Goal: Information Seeking & Learning: Learn about a topic

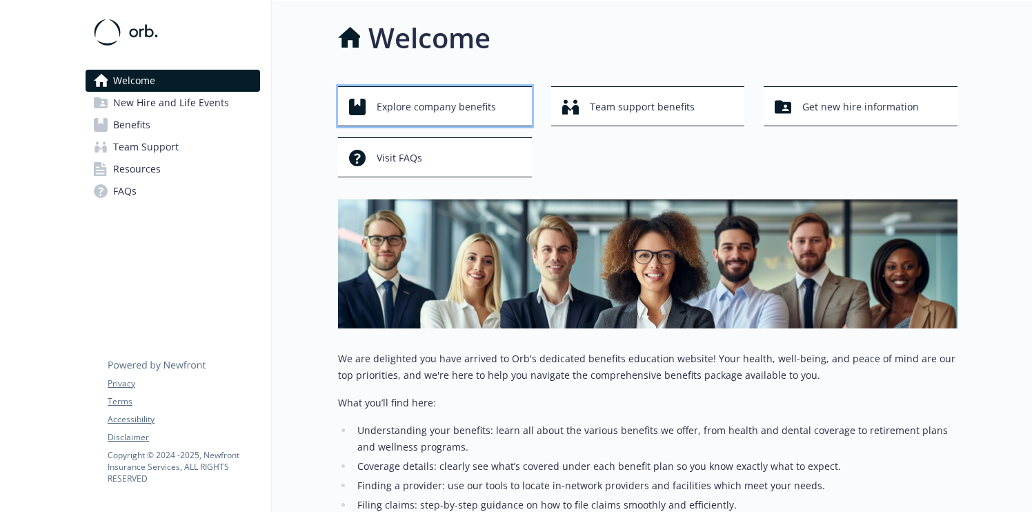
click at [482, 104] on span "Explore company benefits" at bounding box center [436, 107] width 119 height 26
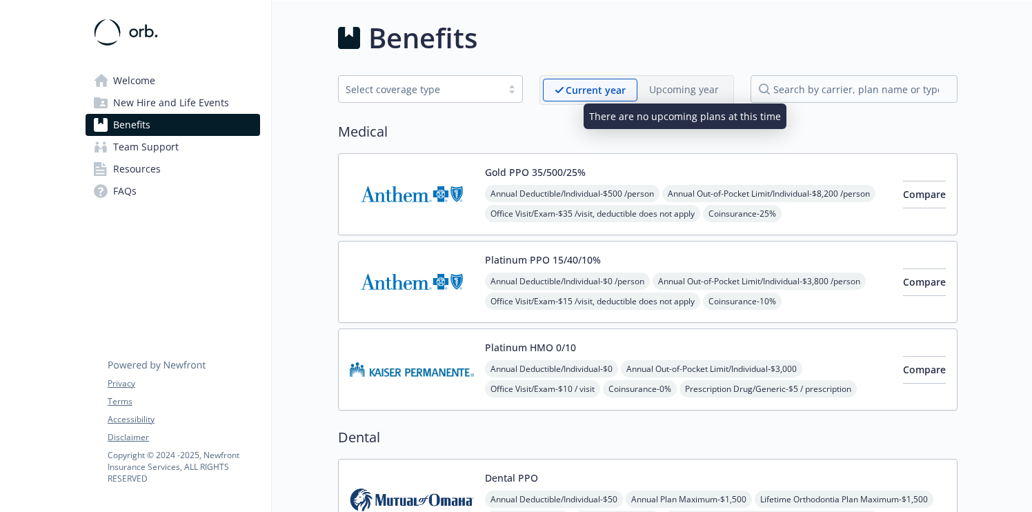
click at [702, 92] on p "Upcoming year" at bounding box center [684, 89] width 70 height 14
click at [687, 88] on p "Upcoming year" at bounding box center [684, 89] width 70 height 14
click at [497, 94] on div "Select coverage type" at bounding box center [420, 89] width 163 height 17
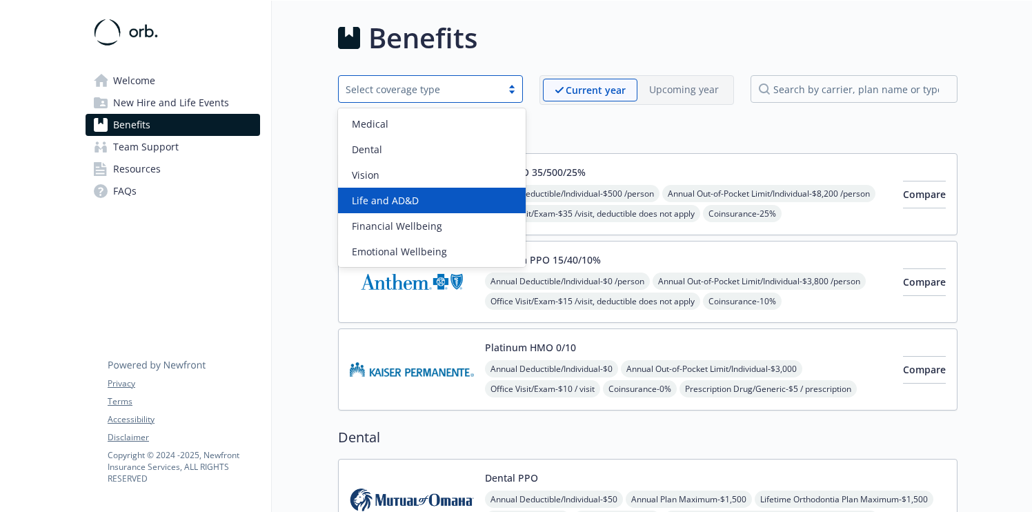
click at [473, 201] on div "Life and AD&D" at bounding box center [431, 200] width 171 height 14
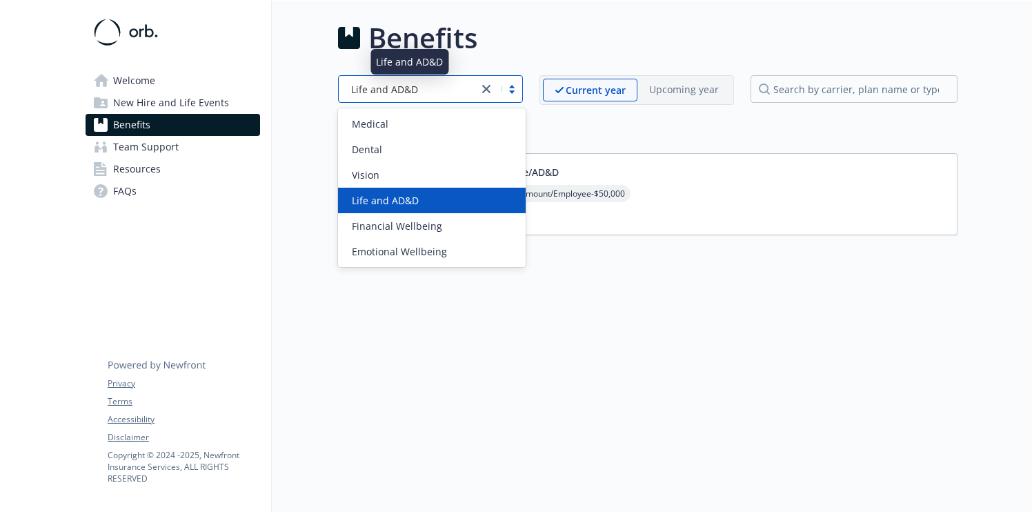
click at [459, 85] on div "Life and AD&D" at bounding box center [409, 89] width 126 height 14
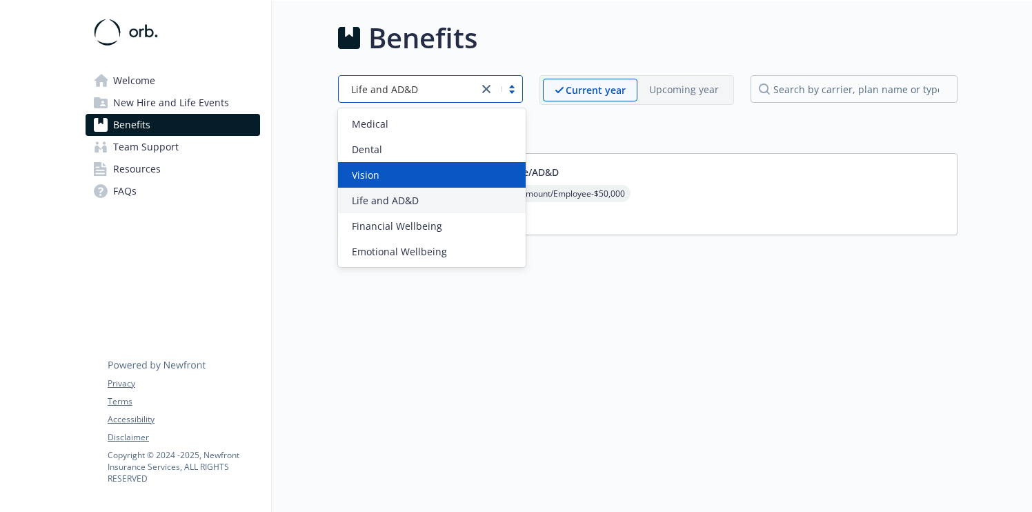
click at [435, 179] on div "Vision" at bounding box center [431, 175] width 171 height 14
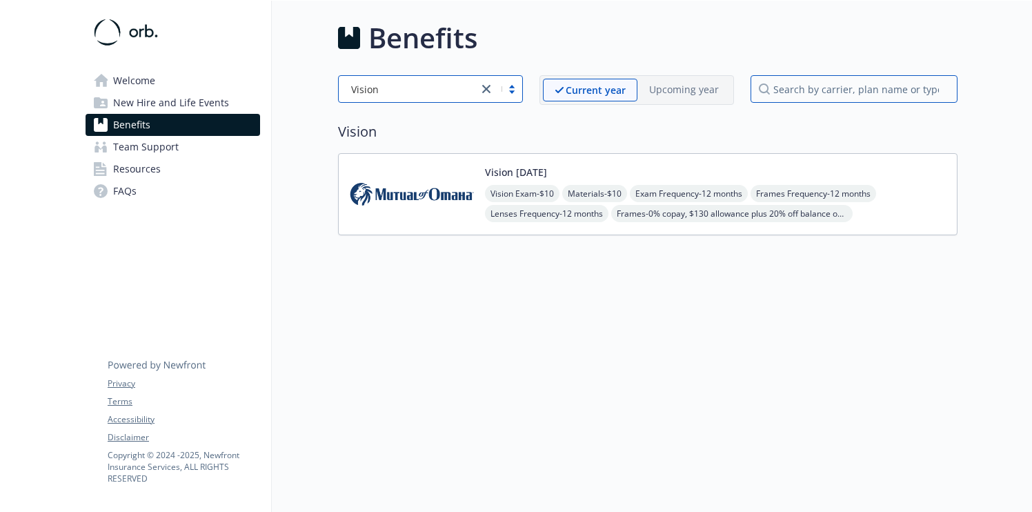
click at [848, 88] on input "search by carrier, plan name or type" at bounding box center [854, 89] width 207 height 28
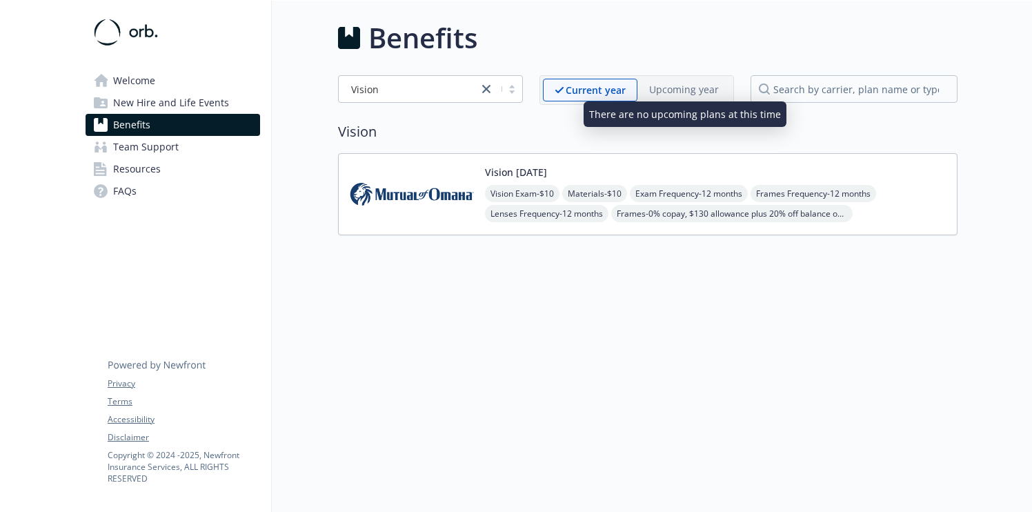
click at [726, 95] on div "Upcoming year" at bounding box center [683, 89] width 93 height 21
click at [597, 87] on p "Current year" at bounding box center [596, 90] width 60 height 14
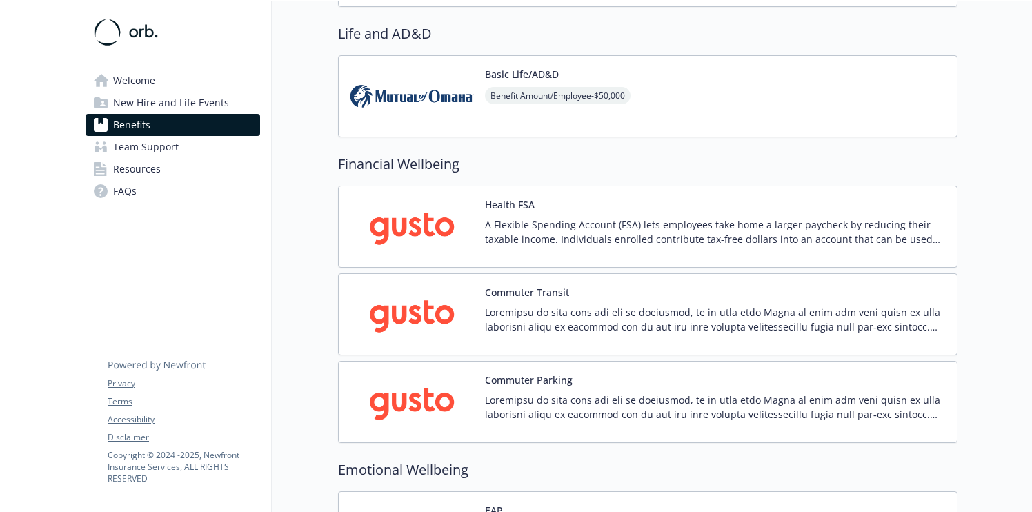
scroll to position [825, 0]
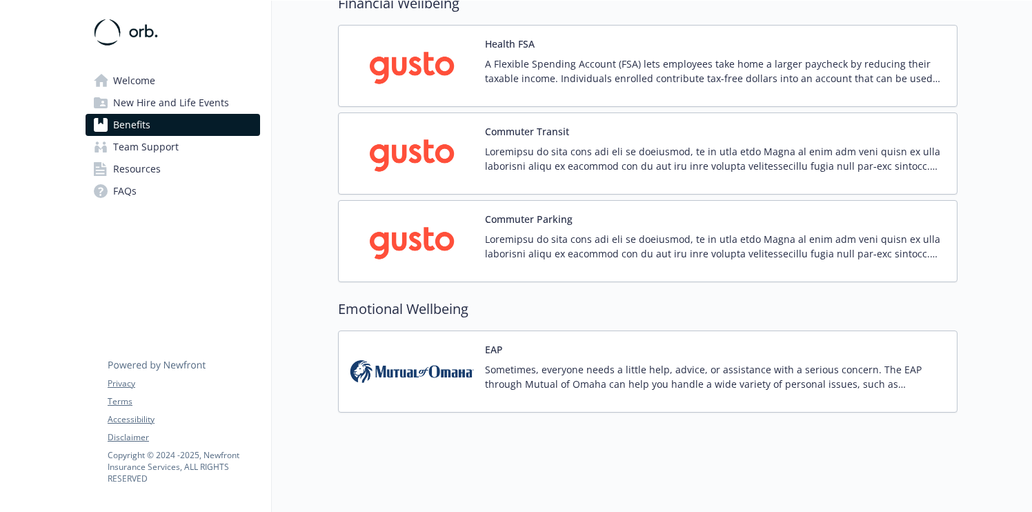
click at [145, 172] on span "Resources" at bounding box center [137, 169] width 48 height 22
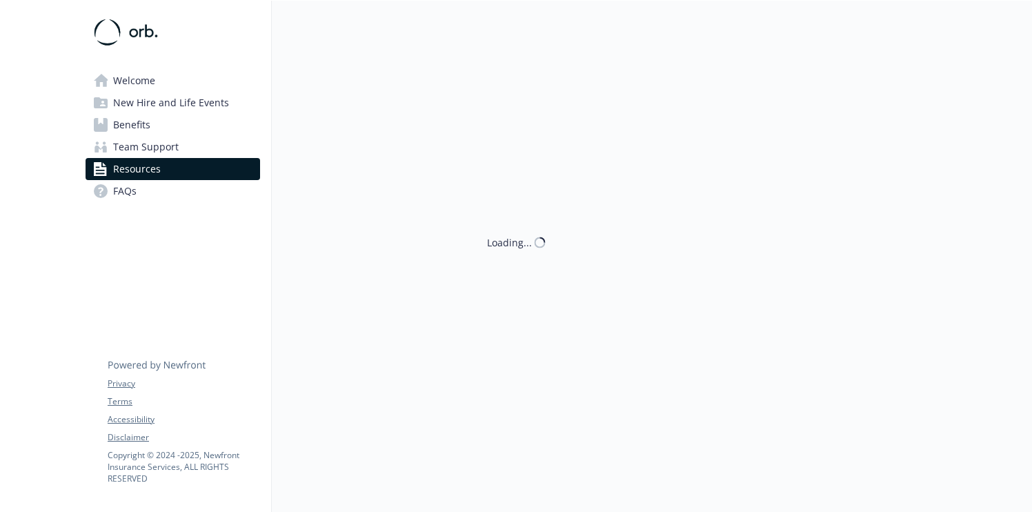
scroll to position [825, 0]
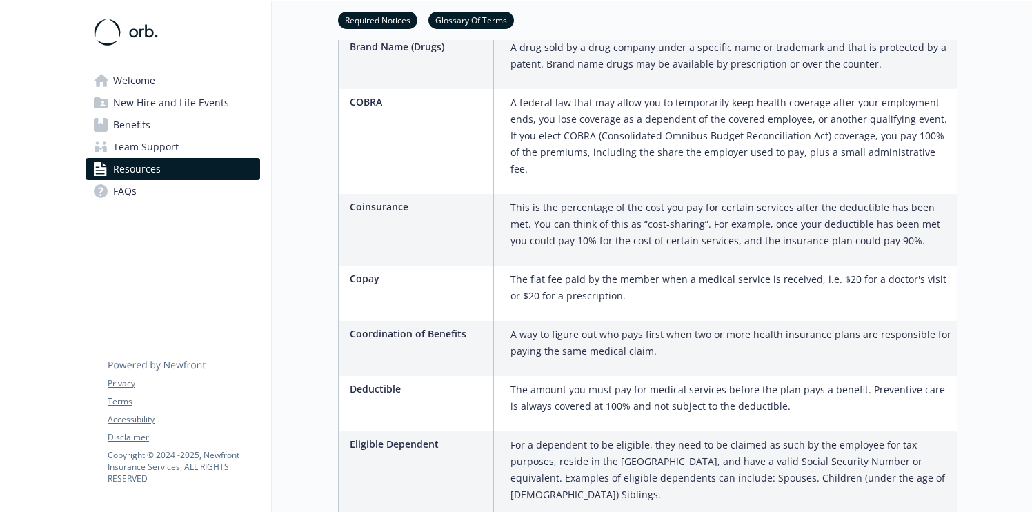
click at [172, 87] on link "Welcome" at bounding box center [173, 81] width 175 height 22
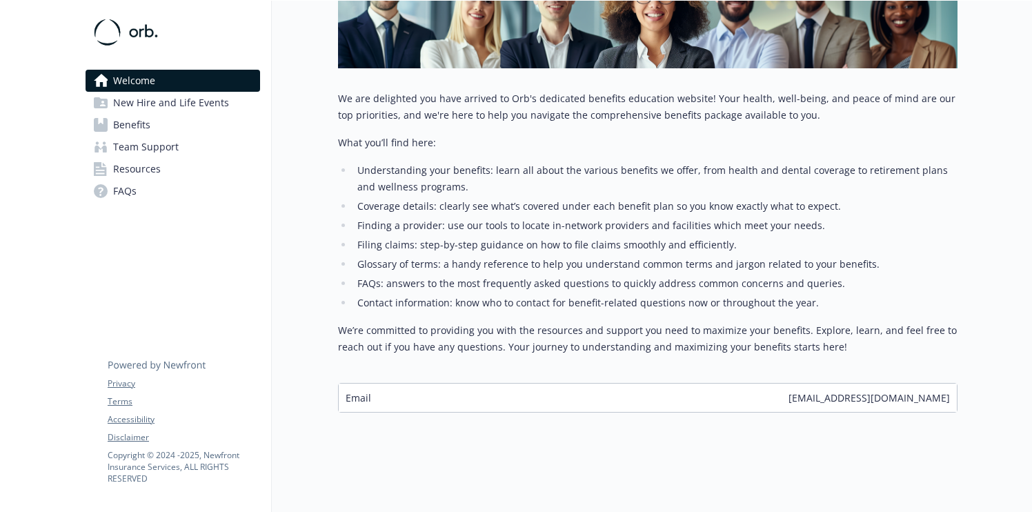
click at [186, 105] on span "New Hire and Life Events" at bounding box center [171, 103] width 116 height 22
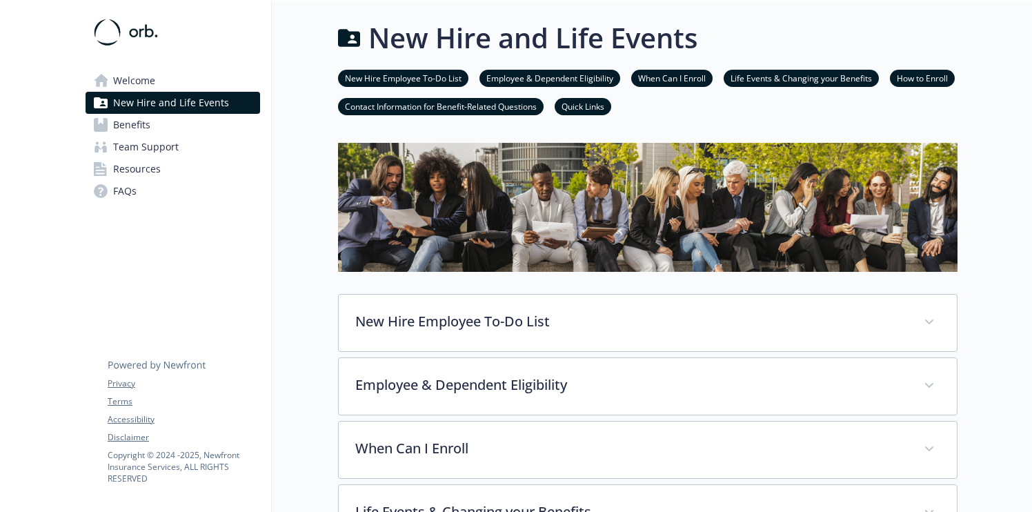
click at [142, 77] on span "Welcome" at bounding box center [134, 81] width 42 height 22
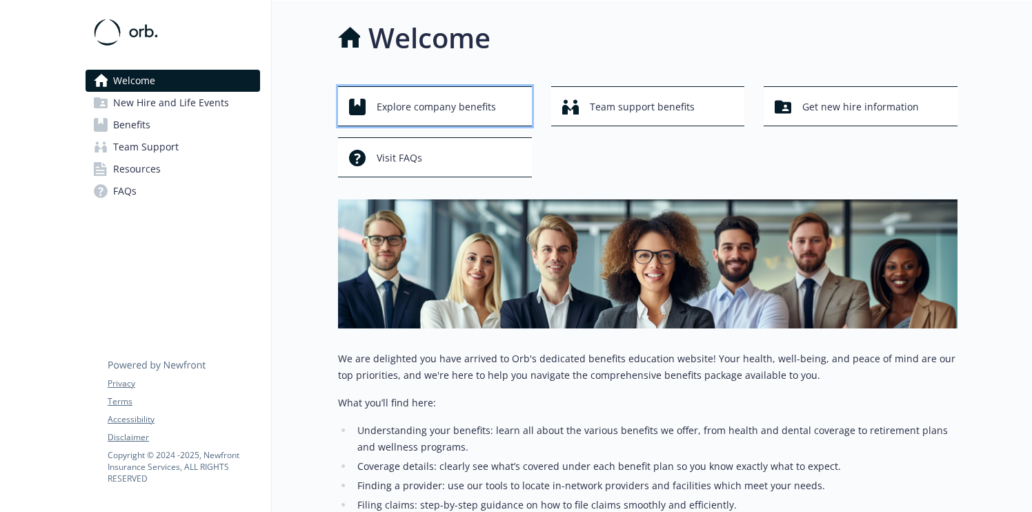
click at [413, 101] on span "Explore company benefits" at bounding box center [436, 107] width 119 height 26
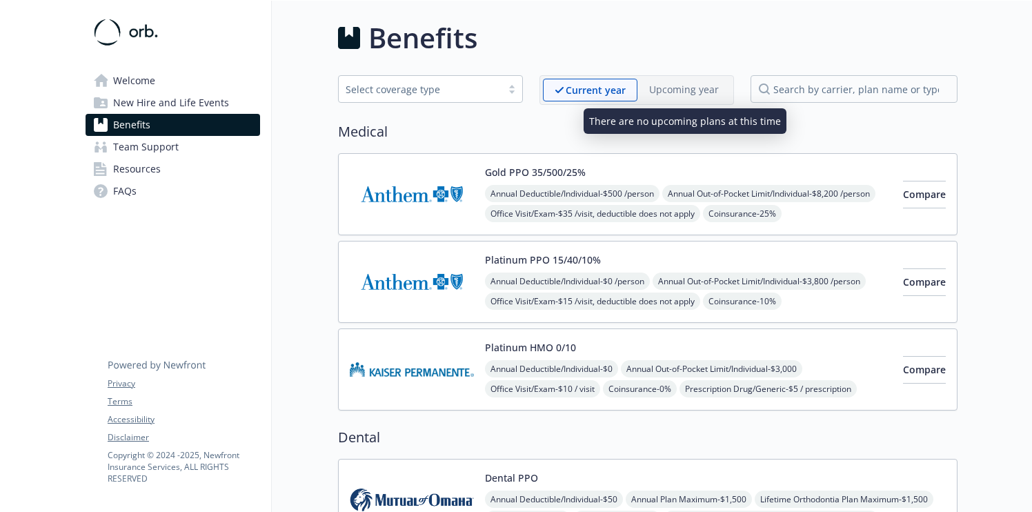
click at [686, 86] on p "Upcoming year" at bounding box center [684, 89] width 70 height 14
click at [465, 84] on div "Select coverage type" at bounding box center [420, 89] width 149 height 14
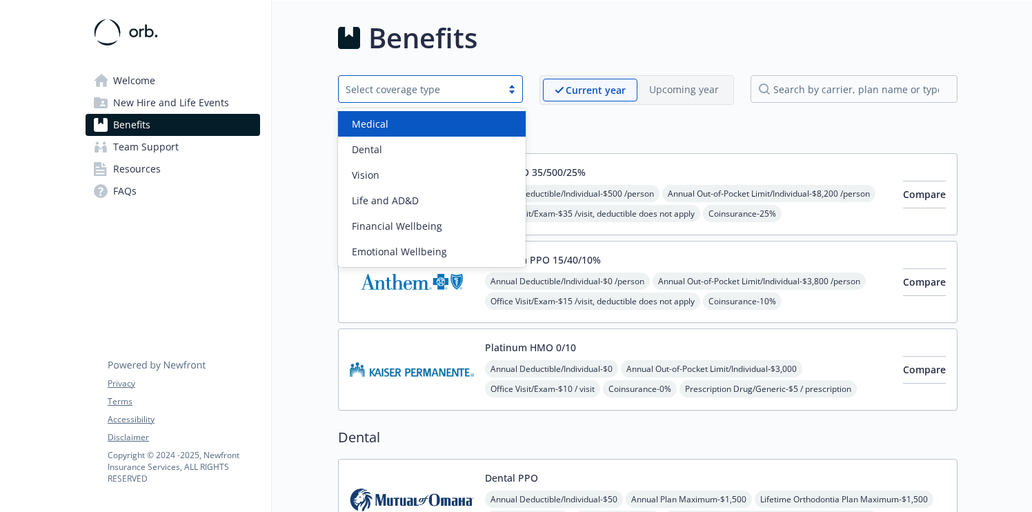
click at [465, 84] on div "Select coverage type" at bounding box center [420, 89] width 149 height 14
